Goal: Check status: Check status

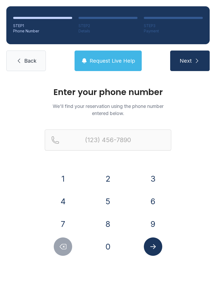
click at [61, 220] on button "7" at bounding box center [63, 224] width 18 height 18
click at [111, 250] on button "0" at bounding box center [108, 246] width 18 height 18
click at [110, 224] on button "8" at bounding box center [108, 224] width 18 height 18
click at [107, 201] on button "5" at bounding box center [108, 201] width 18 height 18
click at [153, 176] on button "3" at bounding box center [153, 178] width 18 height 18
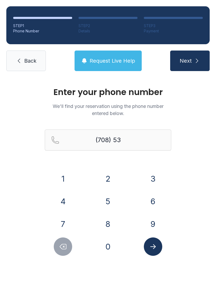
click at [153, 225] on button "9" at bounding box center [153, 224] width 18 height 18
click at [66, 201] on button "4" at bounding box center [63, 201] width 18 height 18
click at [151, 198] on button "6" at bounding box center [153, 201] width 18 height 18
click at [108, 217] on button "8" at bounding box center [108, 224] width 18 height 18
click at [62, 203] on button "4" at bounding box center [63, 201] width 18 height 18
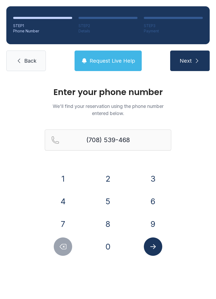
type input "[PHONE_NUMBER]"
click at [154, 246] on icon "Submit lookup form" at bounding box center [153, 246] width 6 height 5
